Goal: Browse casually: Explore the website without a specific task or goal

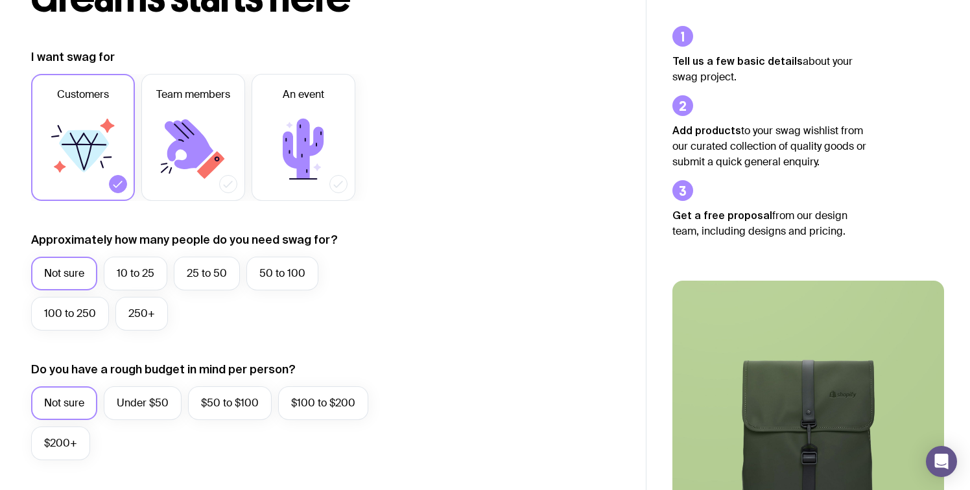
scroll to position [163, 0]
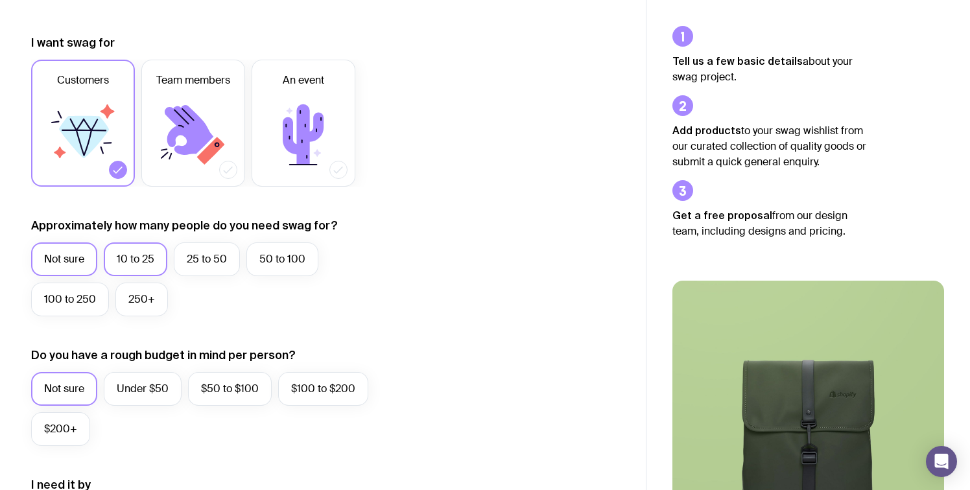
click at [143, 258] on label "10 to 25" at bounding box center [136, 260] width 64 height 34
click at [0, 0] on input "10 to 25" at bounding box center [0, 0] width 0 height 0
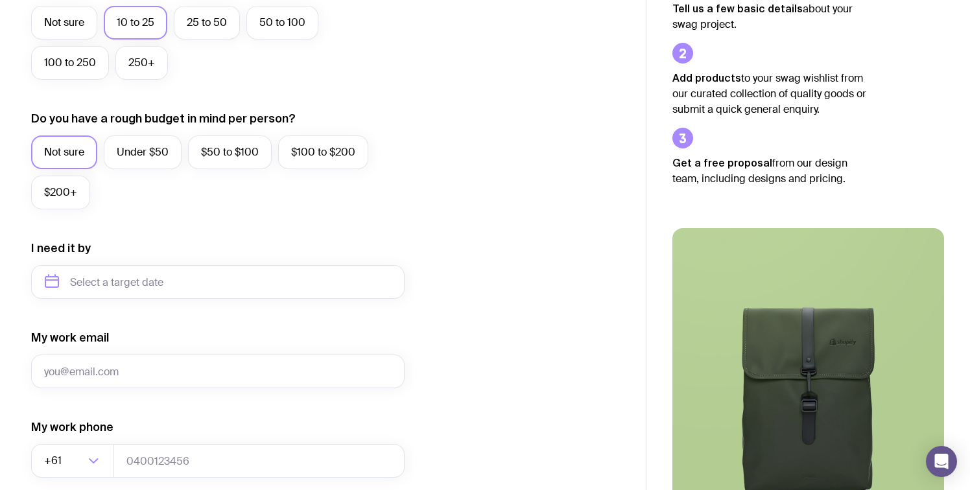
scroll to position [426, 0]
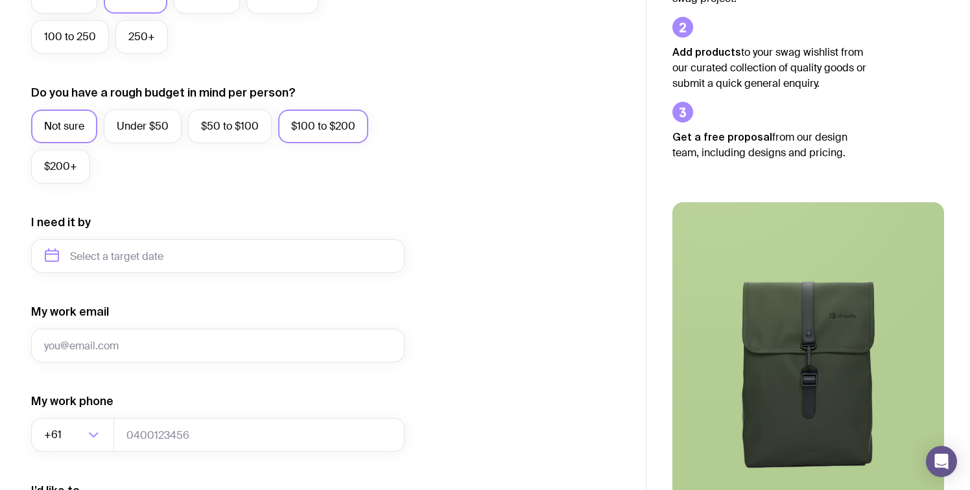
click at [302, 125] on label "$100 to $200" at bounding box center [323, 127] width 90 height 34
click at [0, 0] on input "$100 to $200" at bounding box center [0, 0] width 0 height 0
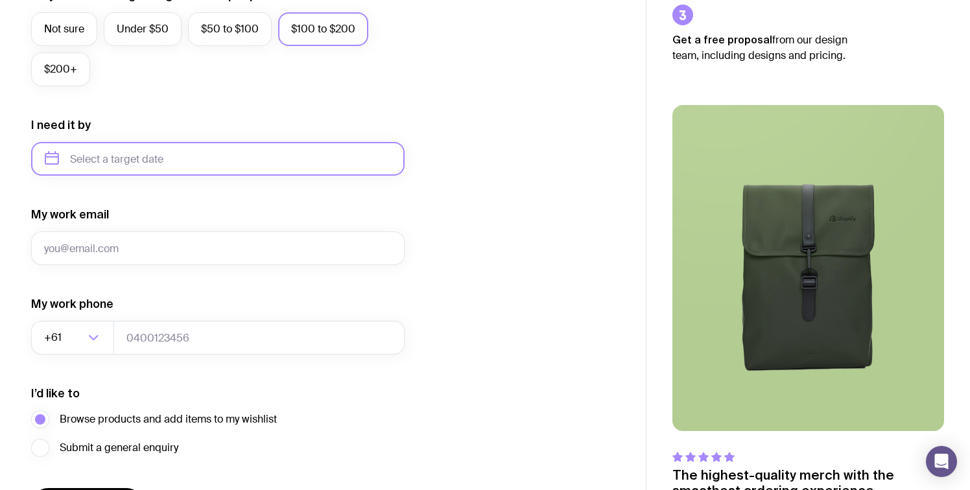
scroll to position [561, 0]
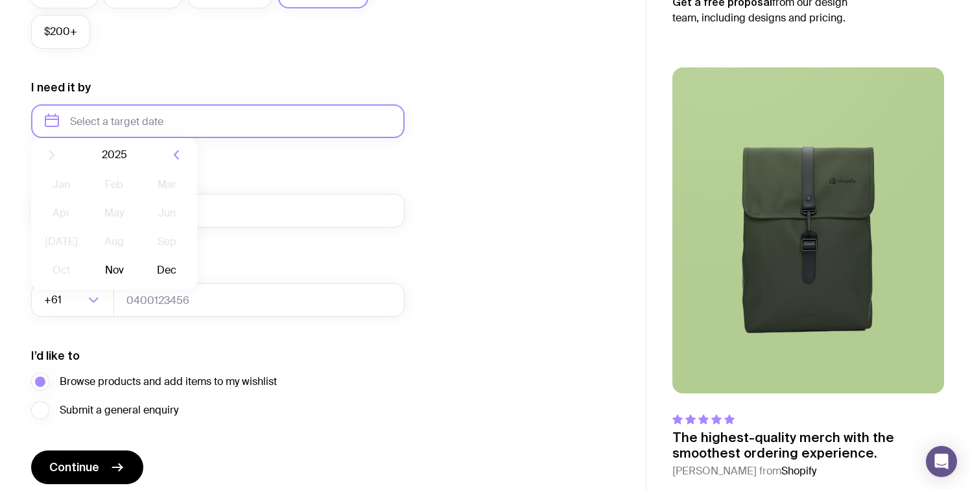
click at [204, 115] on input "text" at bounding box center [218, 121] width 374 height 34
click at [121, 276] on button "Nov" at bounding box center [113, 281] width 47 height 26
type input "[DATE]"
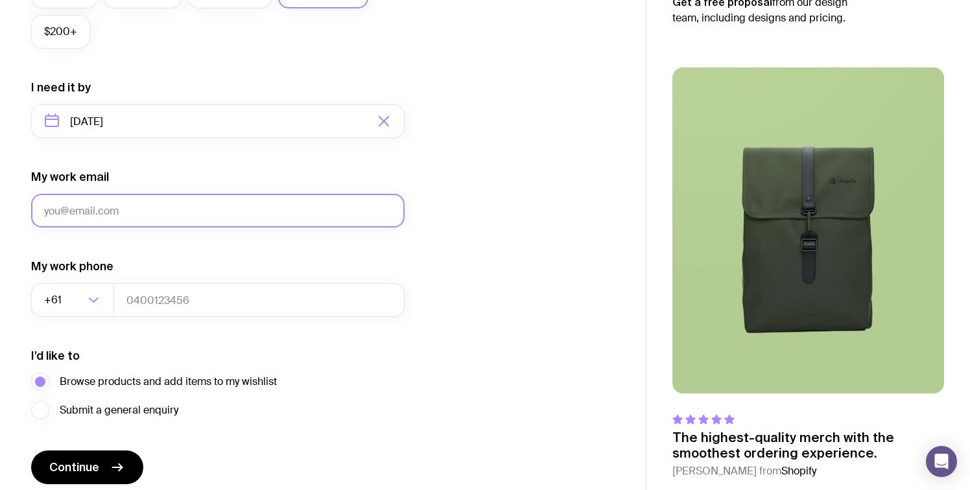
click at [184, 203] on input "My work email" at bounding box center [218, 211] width 374 height 34
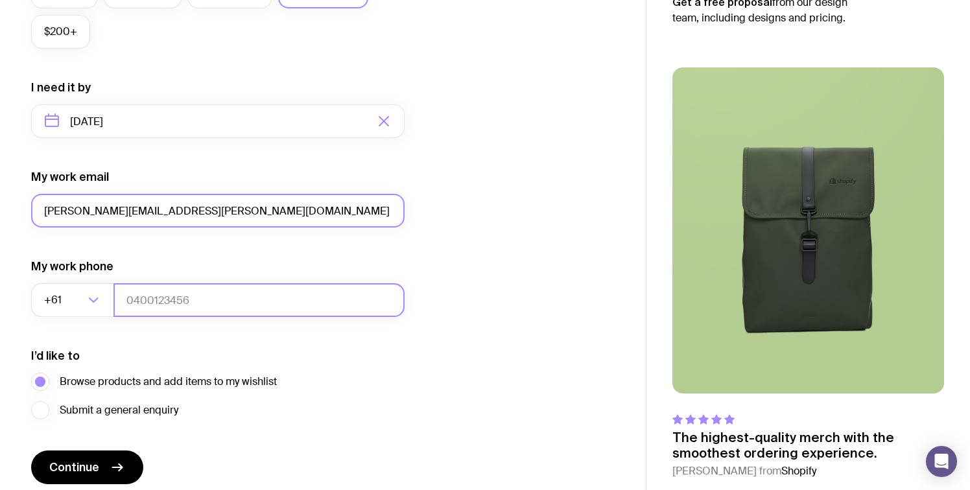
type input "[PERSON_NAME][EMAIL_ADDRESS][PERSON_NAME][DOMAIN_NAME]"
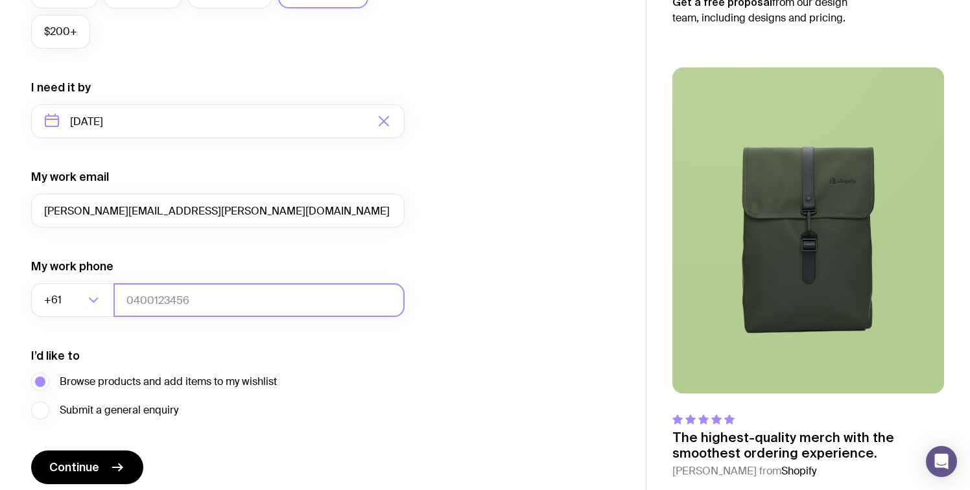
click at [155, 309] on input "tel" at bounding box center [259, 300] width 291 height 34
type input "0478499663"
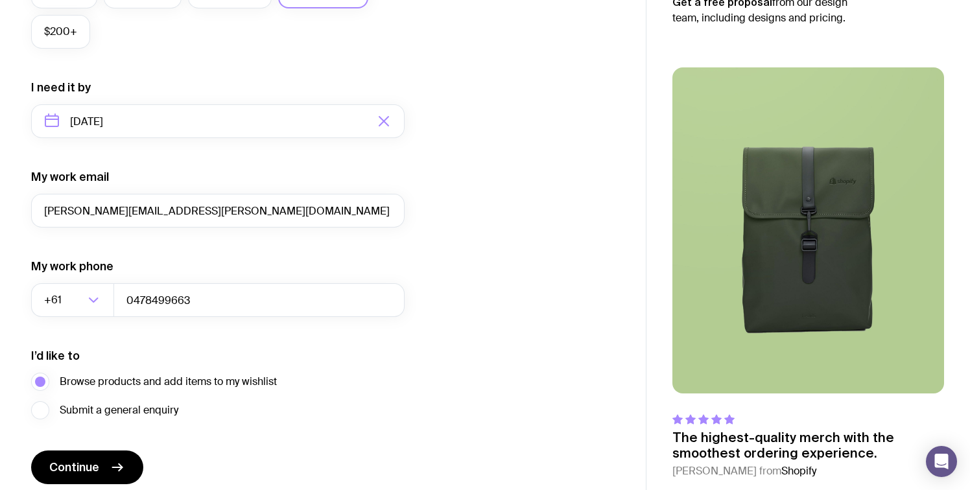
click at [244, 368] on div "I’d like to Browse products and add items to my wishlist Submit a general enqui…" at bounding box center [218, 383] width 374 height 71
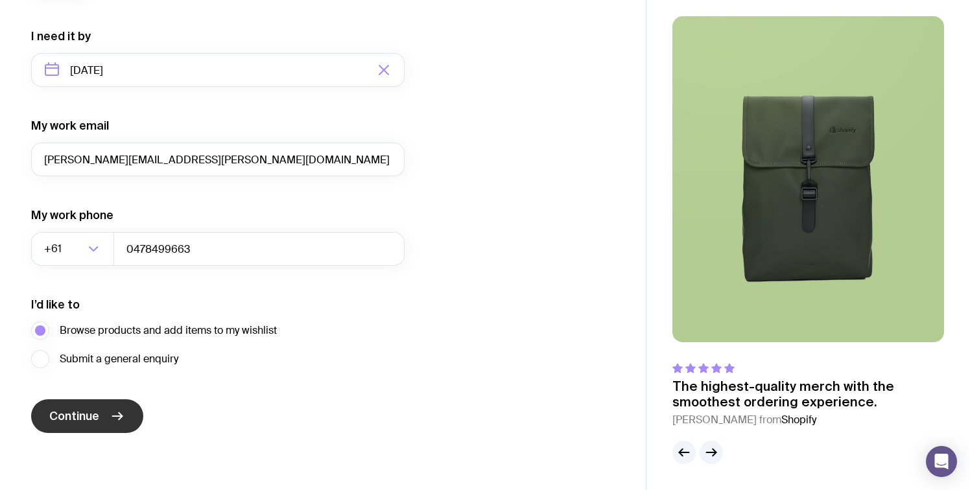
click at [98, 416] on span "Continue" at bounding box center [74, 417] width 50 height 16
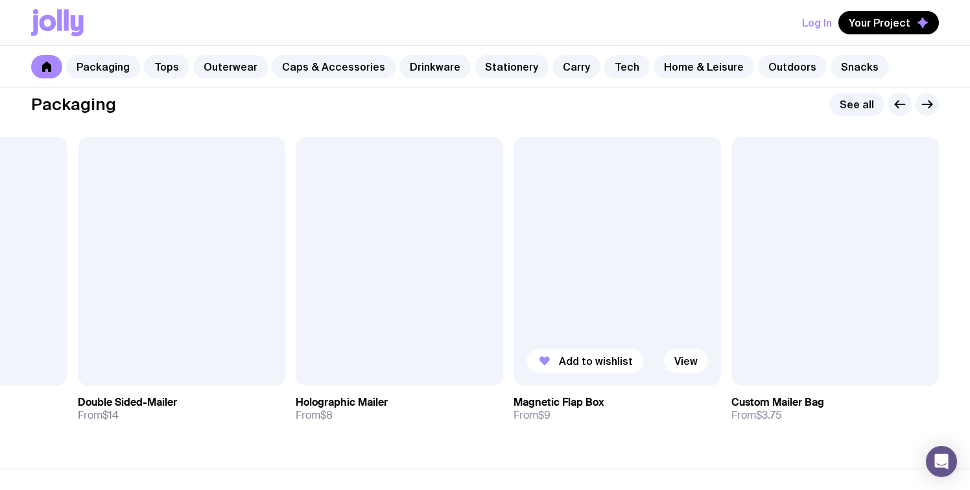
scroll to position [217, 0]
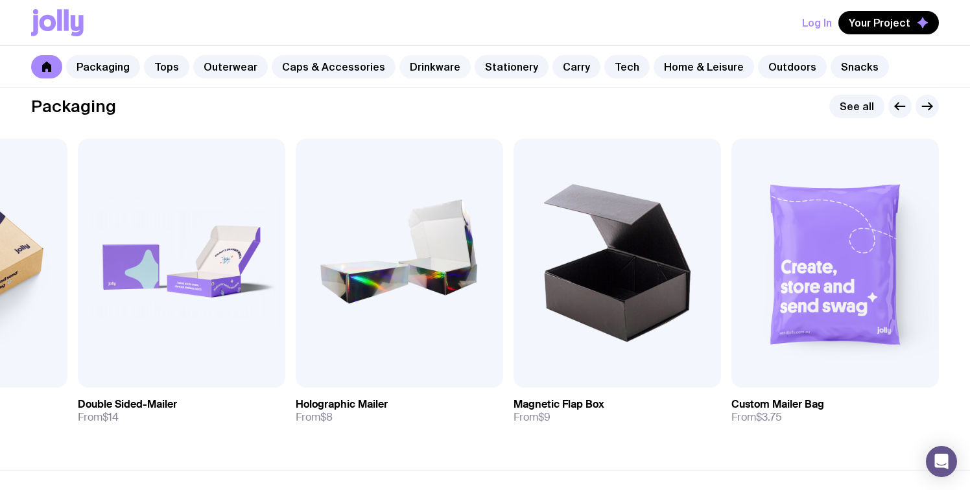
click at [419, 66] on link "Drinkware" at bounding box center [435, 66] width 71 height 23
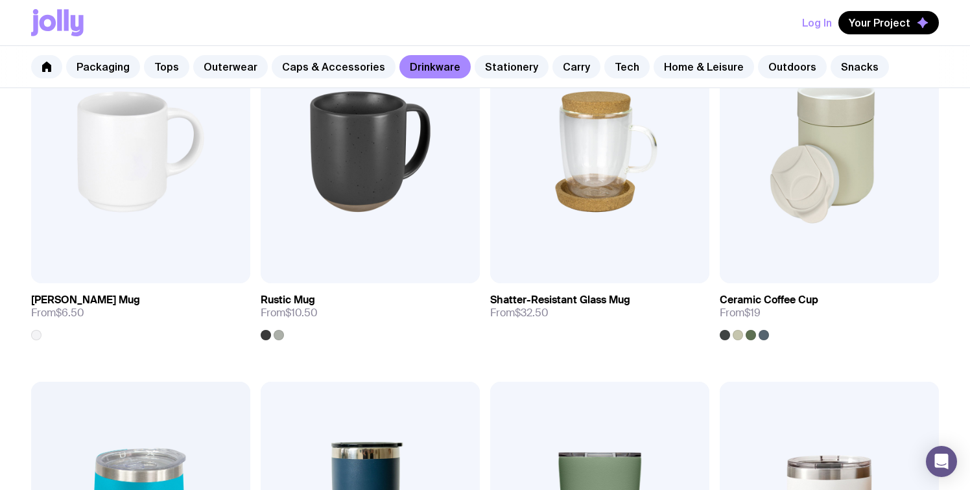
scroll to position [319, 0]
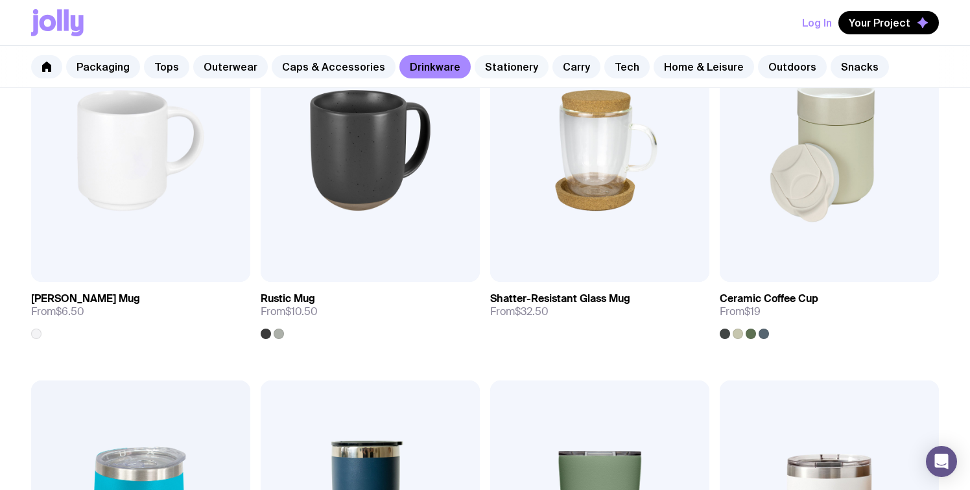
click at [502, 65] on link "Stationery" at bounding box center [512, 66] width 74 height 23
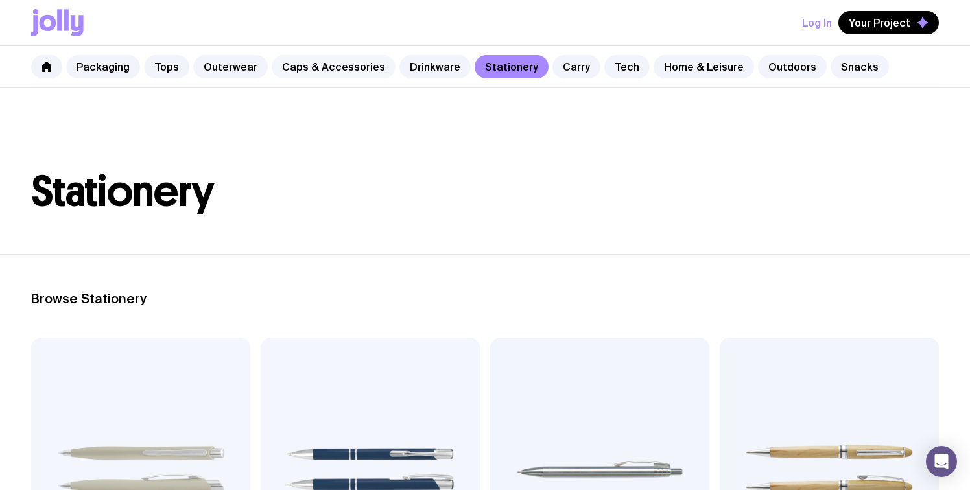
click at [317, 67] on link "Caps & Accessories" at bounding box center [334, 66] width 124 height 23
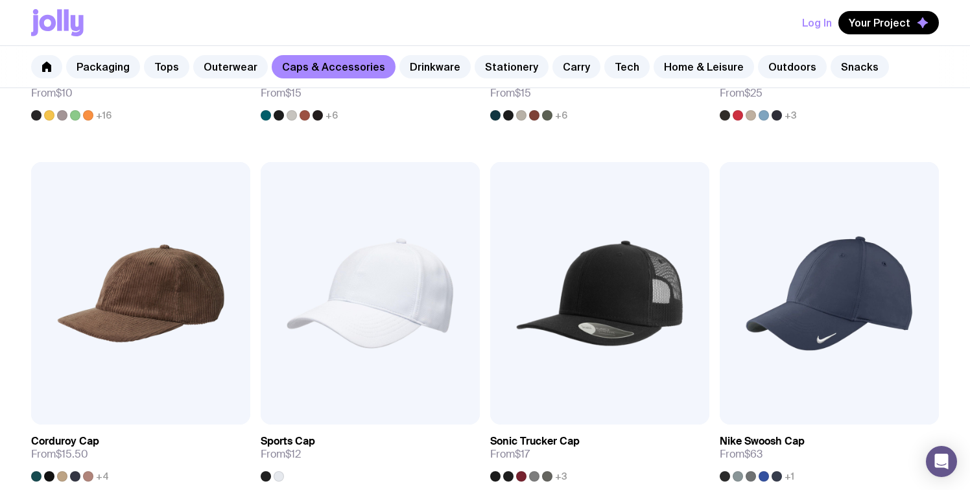
scroll to position [544, 0]
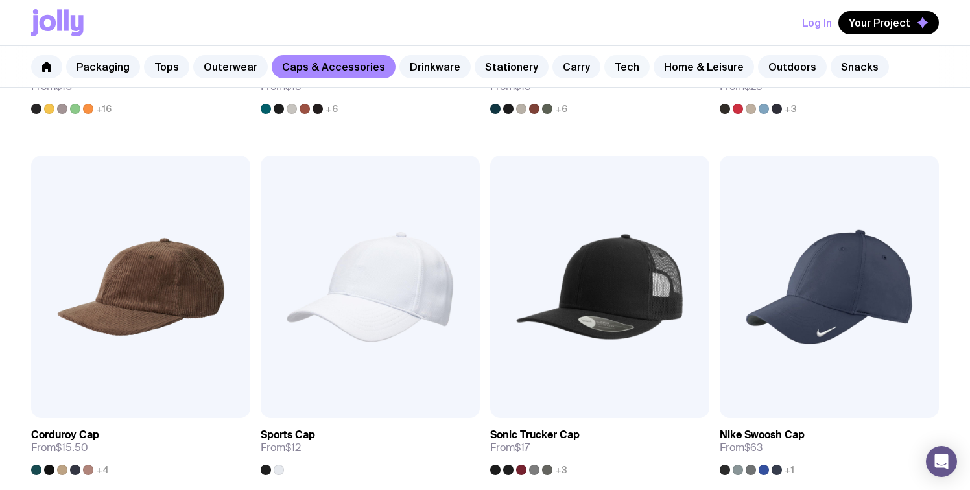
click at [614, 64] on link "Tech" at bounding box center [627, 66] width 45 height 23
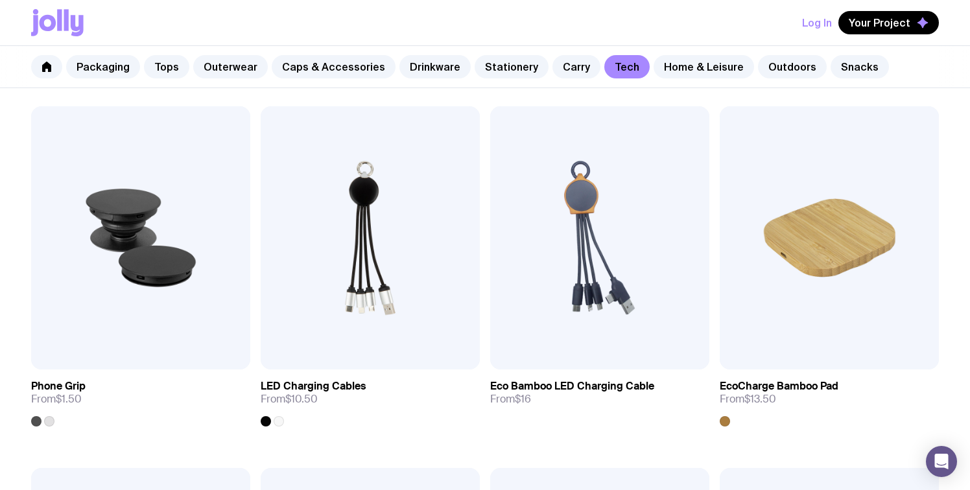
scroll to position [526, 0]
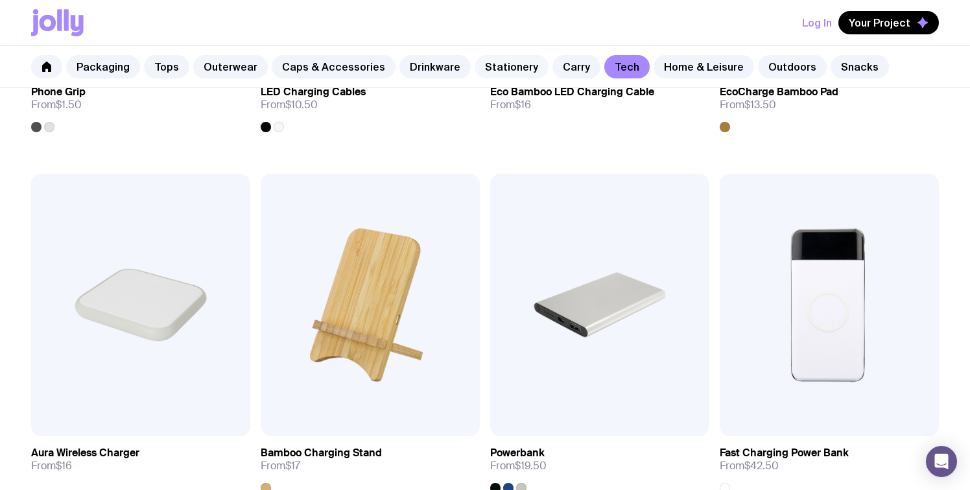
click at [501, 66] on link "Stationery" at bounding box center [512, 66] width 74 height 23
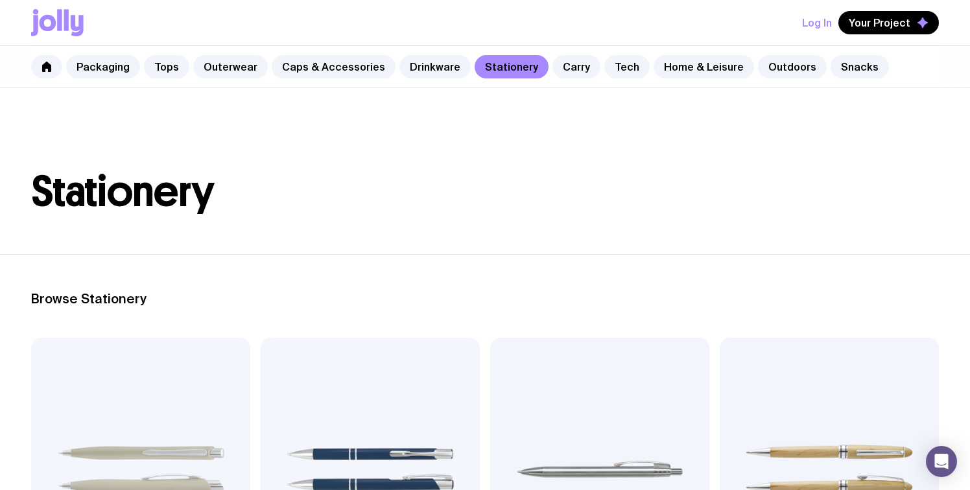
click at [660, 167] on header "Stationery" at bounding box center [485, 171] width 970 height 166
click at [420, 65] on link "Drinkware" at bounding box center [435, 66] width 71 height 23
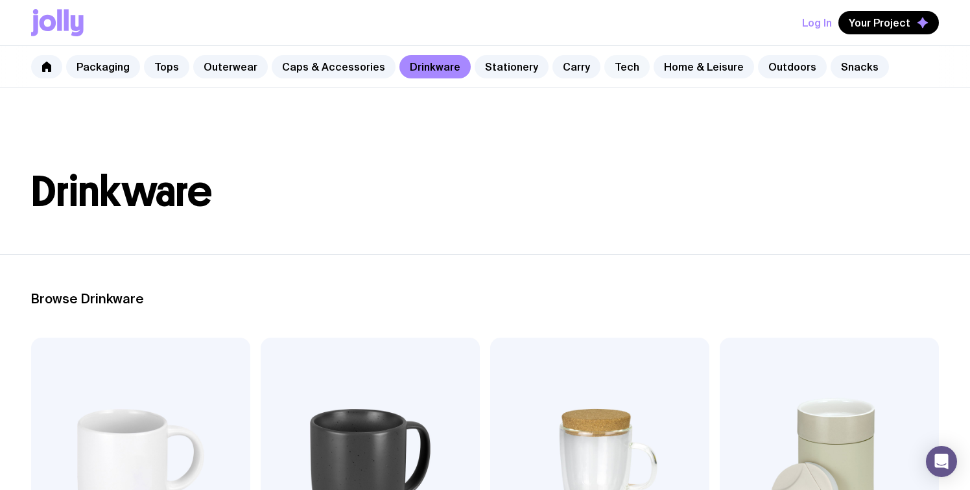
click at [606, 64] on link "Tech" at bounding box center [627, 66] width 45 height 23
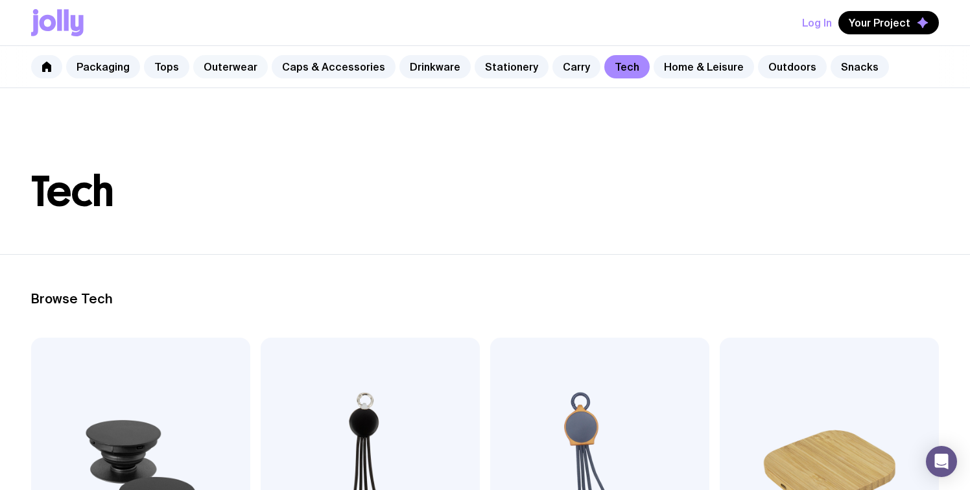
click at [224, 69] on link "Outerwear" at bounding box center [230, 66] width 75 height 23
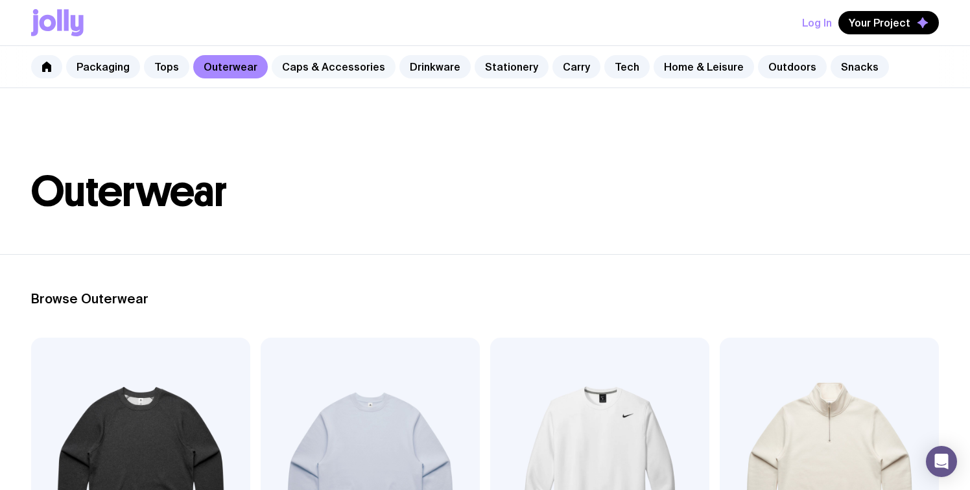
click at [328, 75] on link "Caps & Accessories" at bounding box center [334, 66] width 124 height 23
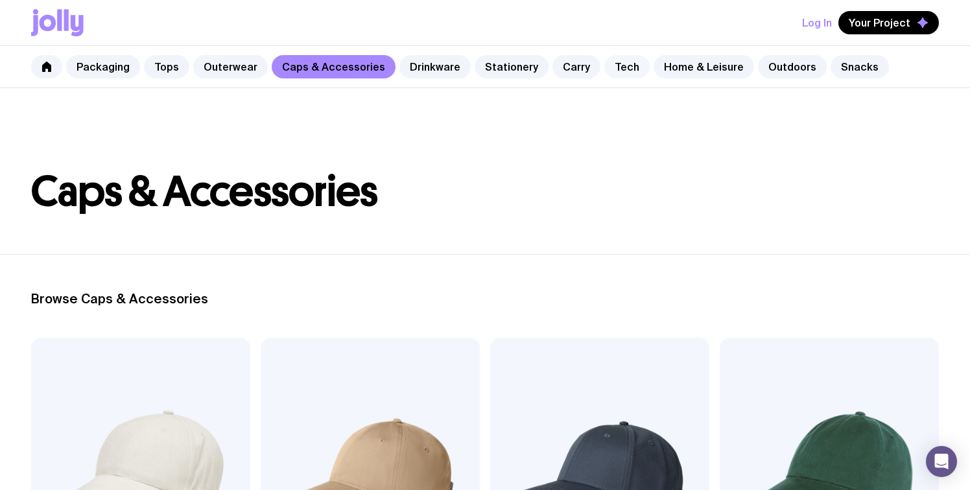
click at [608, 63] on link "Tech" at bounding box center [627, 66] width 45 height 23
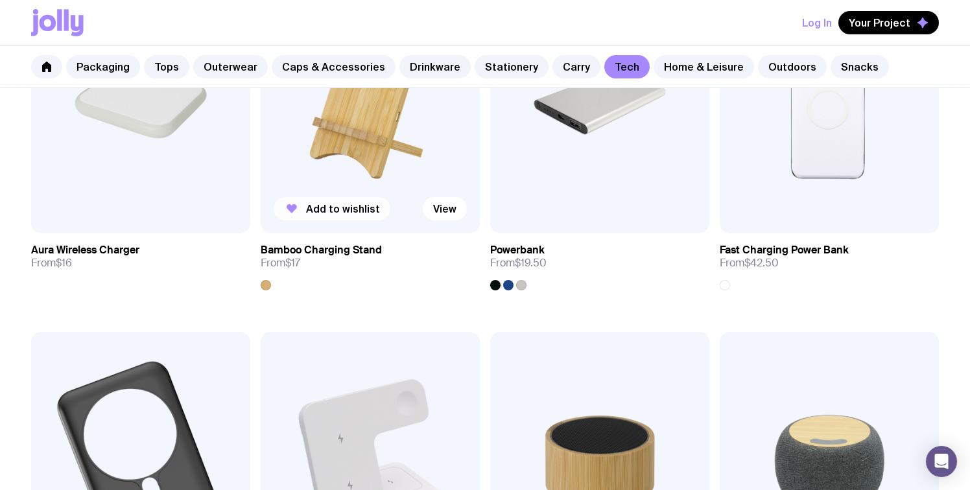
scroll to position [673, 0]
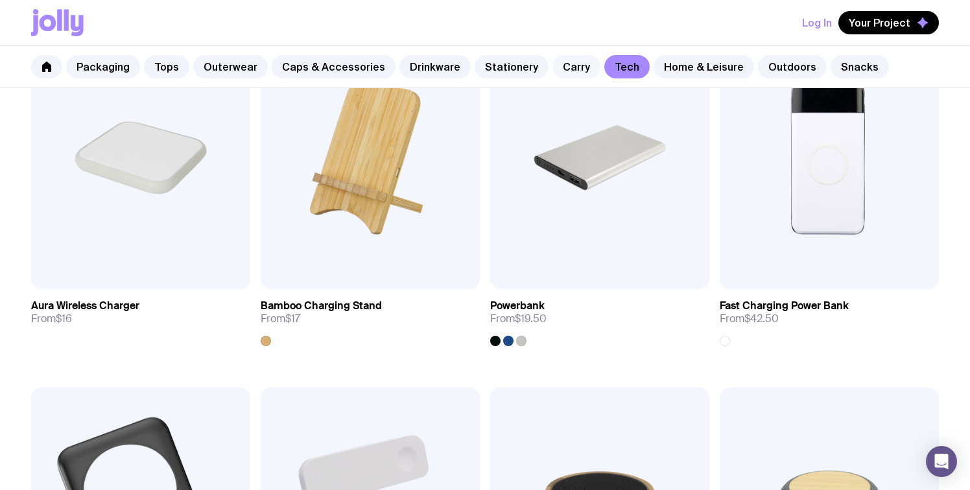
click at [555, 71] on link "Carry" at bounding box center [577, 66] width 48 height 23
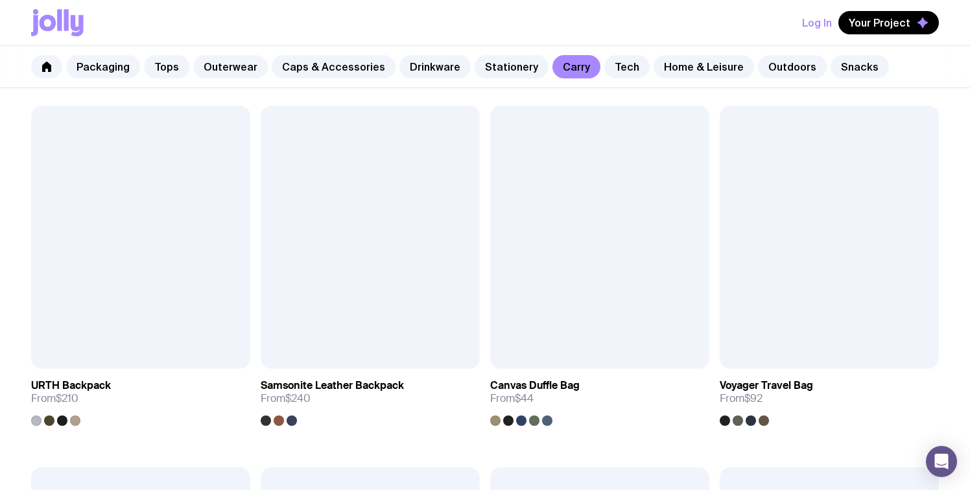
scroll to position [1682, 0]
